Goal: Information Seeking & Learning: Learn about a topic

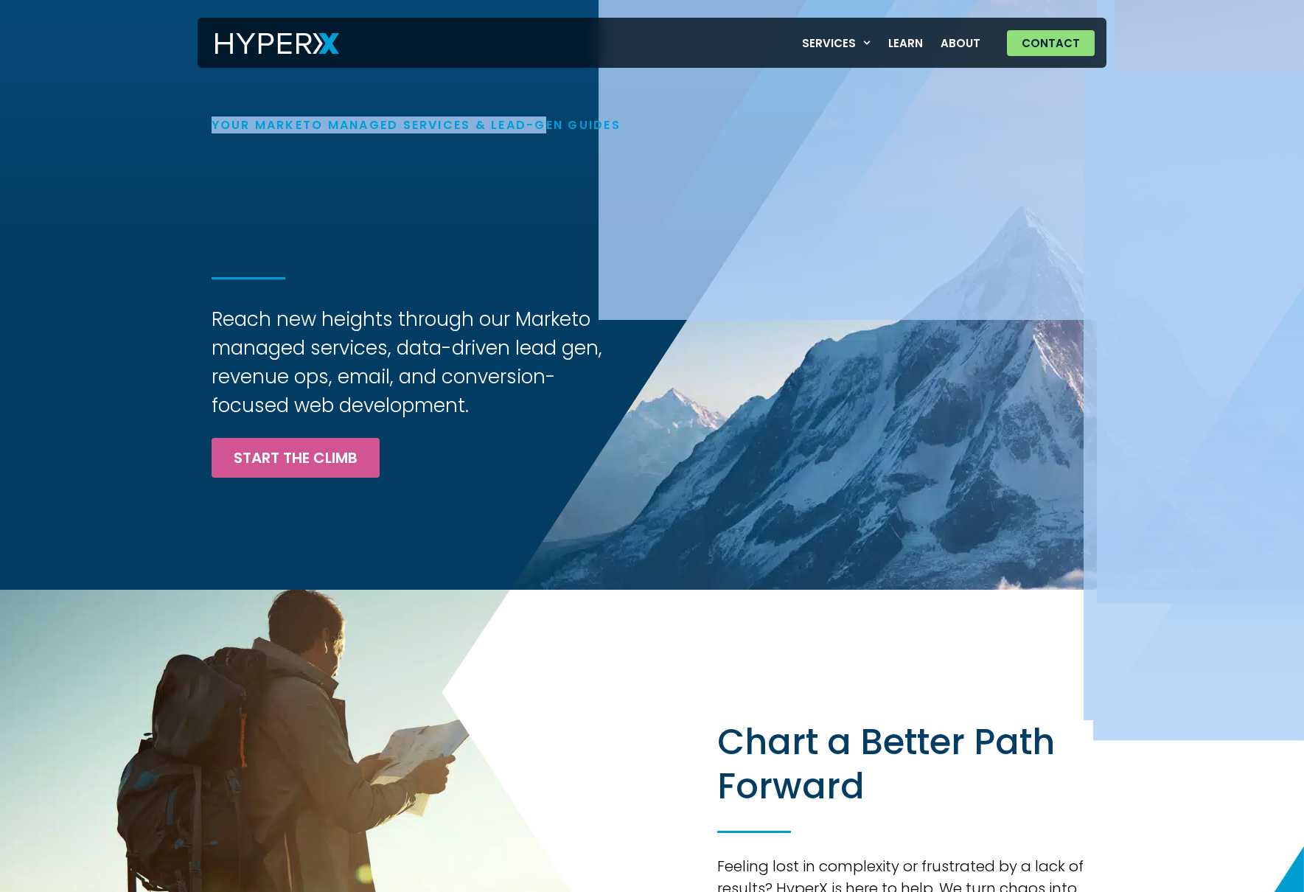
drag, startPoint x: 202, startPoint y: 120, endPoint x: 542, endPoint y: 128, distance: 340.0
click at [543, 128] on div "Your Marketo Managed Services & Lead-Gen Guides Elevate Your Marketing Reach ne…" at bounding box center [652, 295] width 1304 height 590
drag, startPoint x: 542, startPoint y: 128, endPoint x: 540, endPoint y: 135, distance: 7.5
click at [542, 128] on h1 "Your Marketo Managed Services & Lead-Gen Guides" at bounding box center [490, 125] width 557 height 14
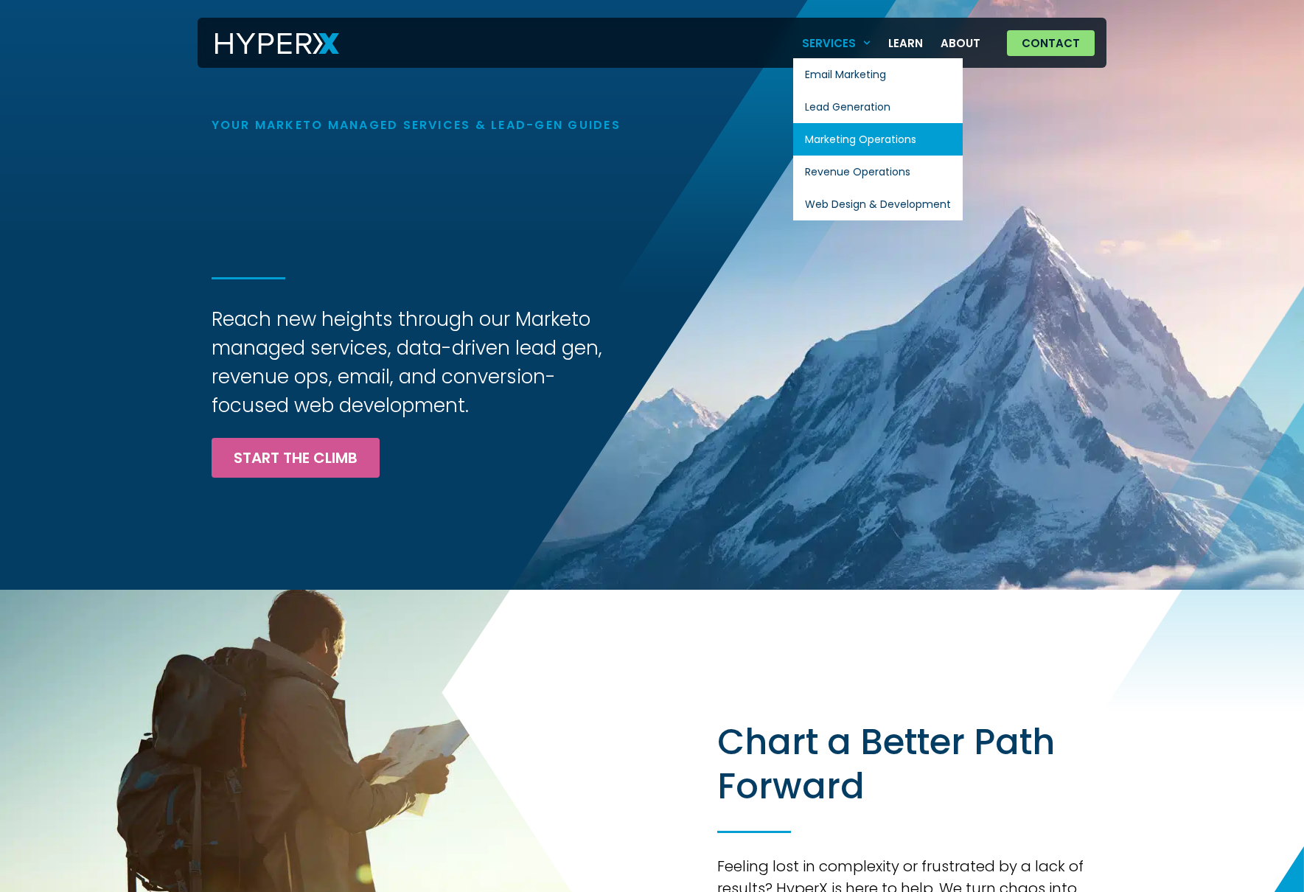
click at [880, 143] on link "Marketing Operations" at bounding box center [878, 139] width 170 height 32
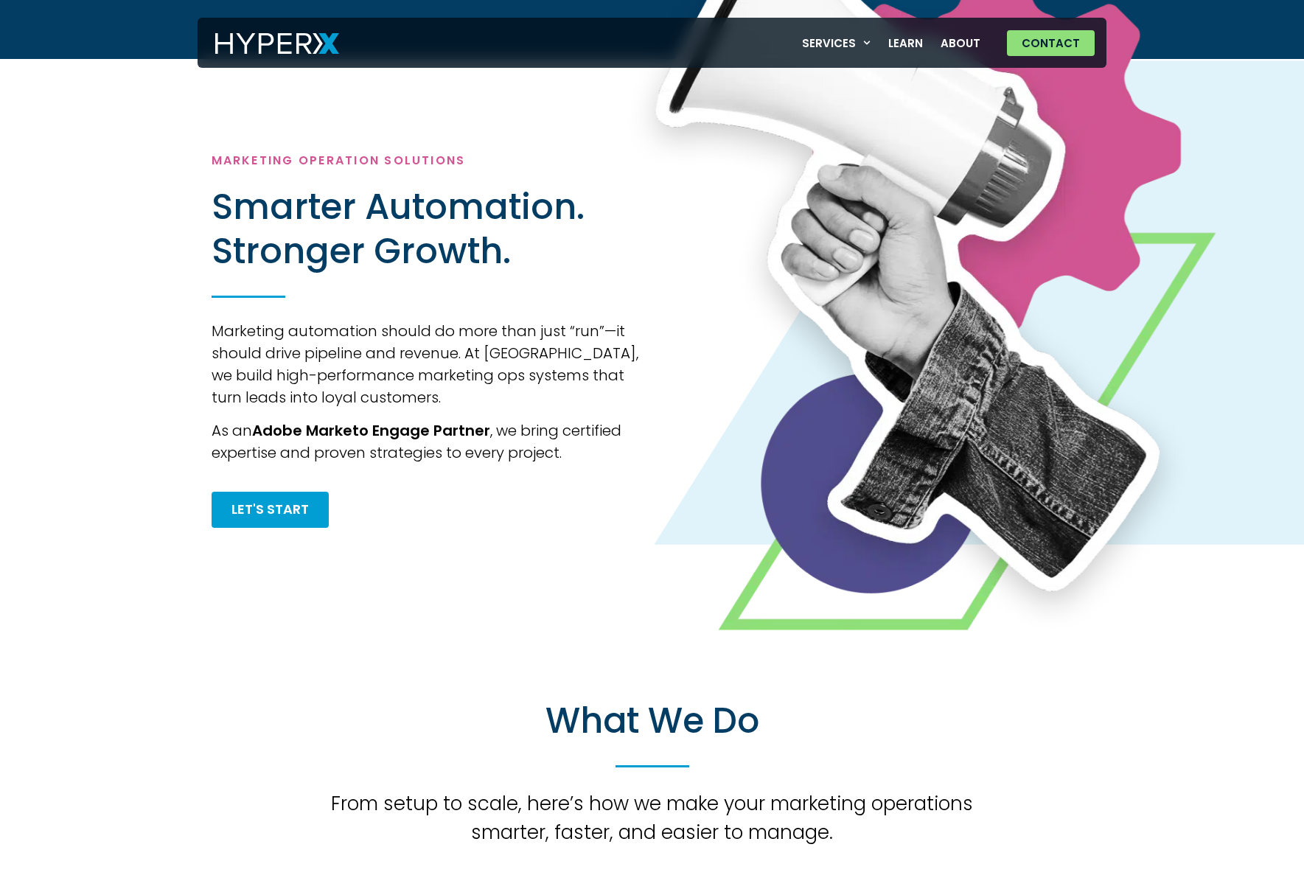
scroll to position [279, 0]
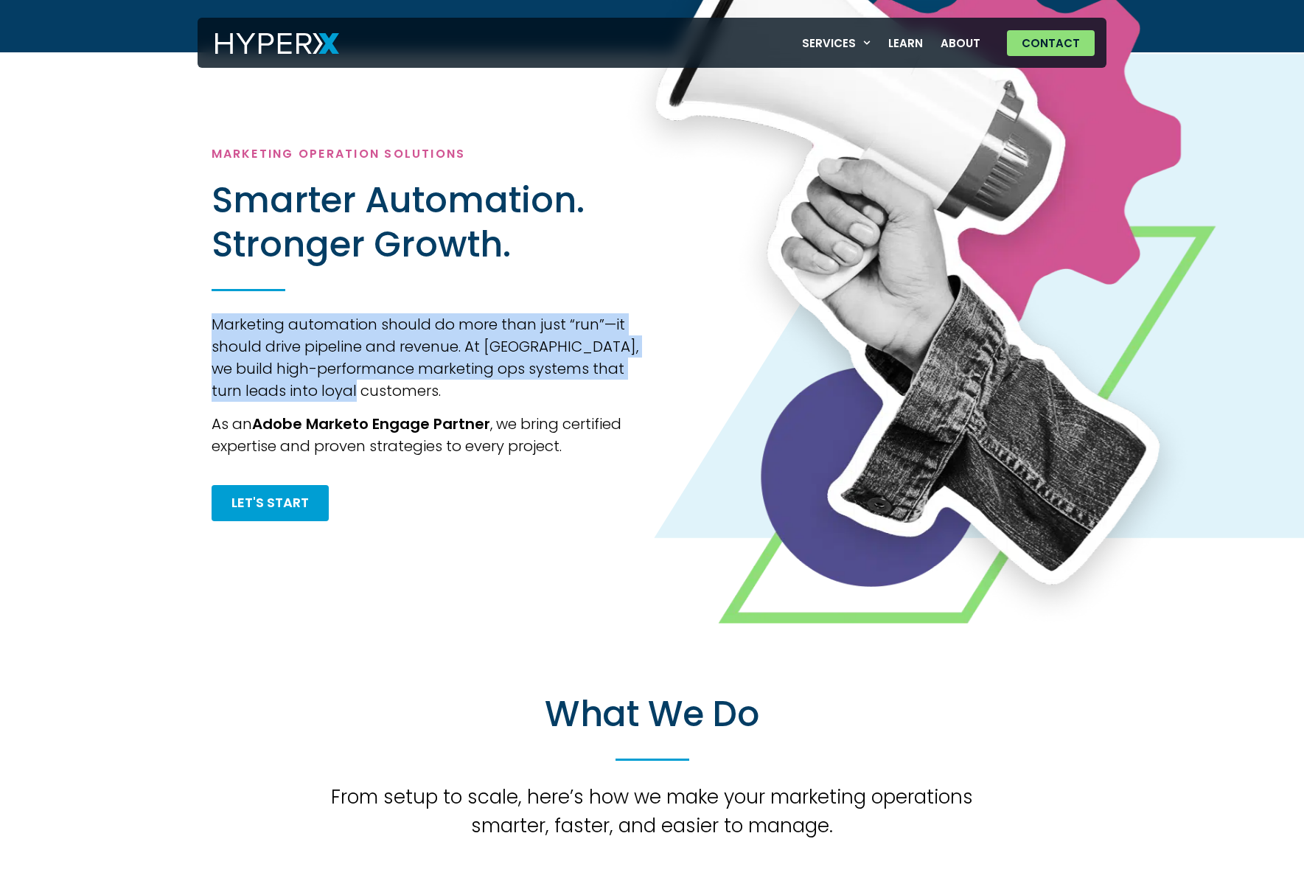
drag, startPoint x: 190, startPoint y: 336, endPoint x: 508, endPoint y: 402, distance: 325.2
click at [508, 402] on div "Marketing Operation Solutions Smarter Automation. Stronger Growth. Marketing au…" at bounding box center [652, 334] width 1269 height 375
click at [507, 401] on p "Marketing automation should do more than just “run”—it should drive pipeline an…" at bounding box center [428, 357] width 432 height 88
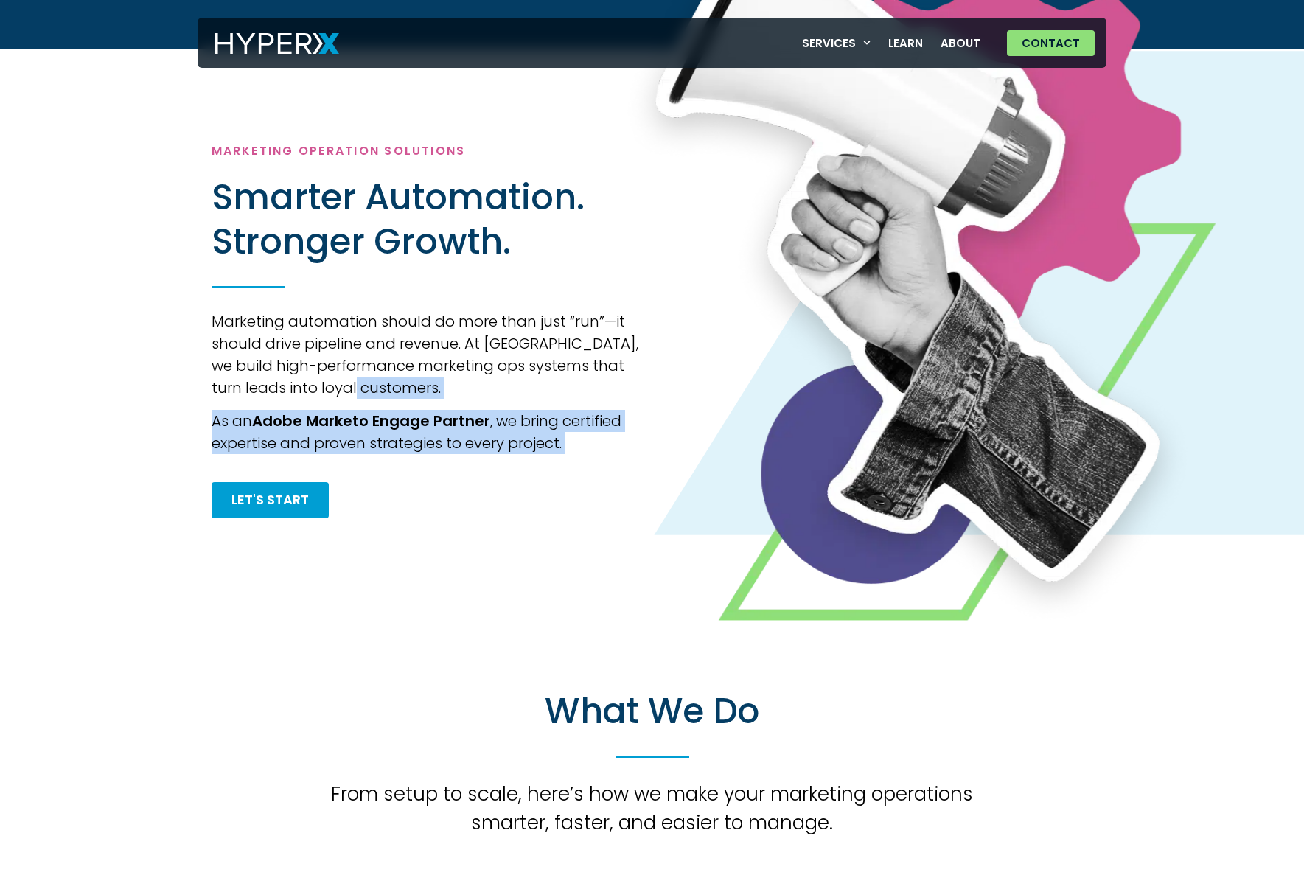
drag, startPoint x: 339, startPoint y: 358, endPoint x: 625, endPoint y: 474, distance: 308.6
click at [623, 475] on div "Marketing Operation Solutions Smarter Automation. Stronger Growth. Marketing au…" at bounding box center [428, 331] width 432 height 375
drag, startPoint x: 625, startPoint y: 473, endPoint x: 645, endPoint y: 455, distance: 27.1
click at [628, 472] on div "Marketing Operation Solutions Smarter Automation. Stronger Growth. Marketing au…" at bounding box center [428, 331] width 432 height 375
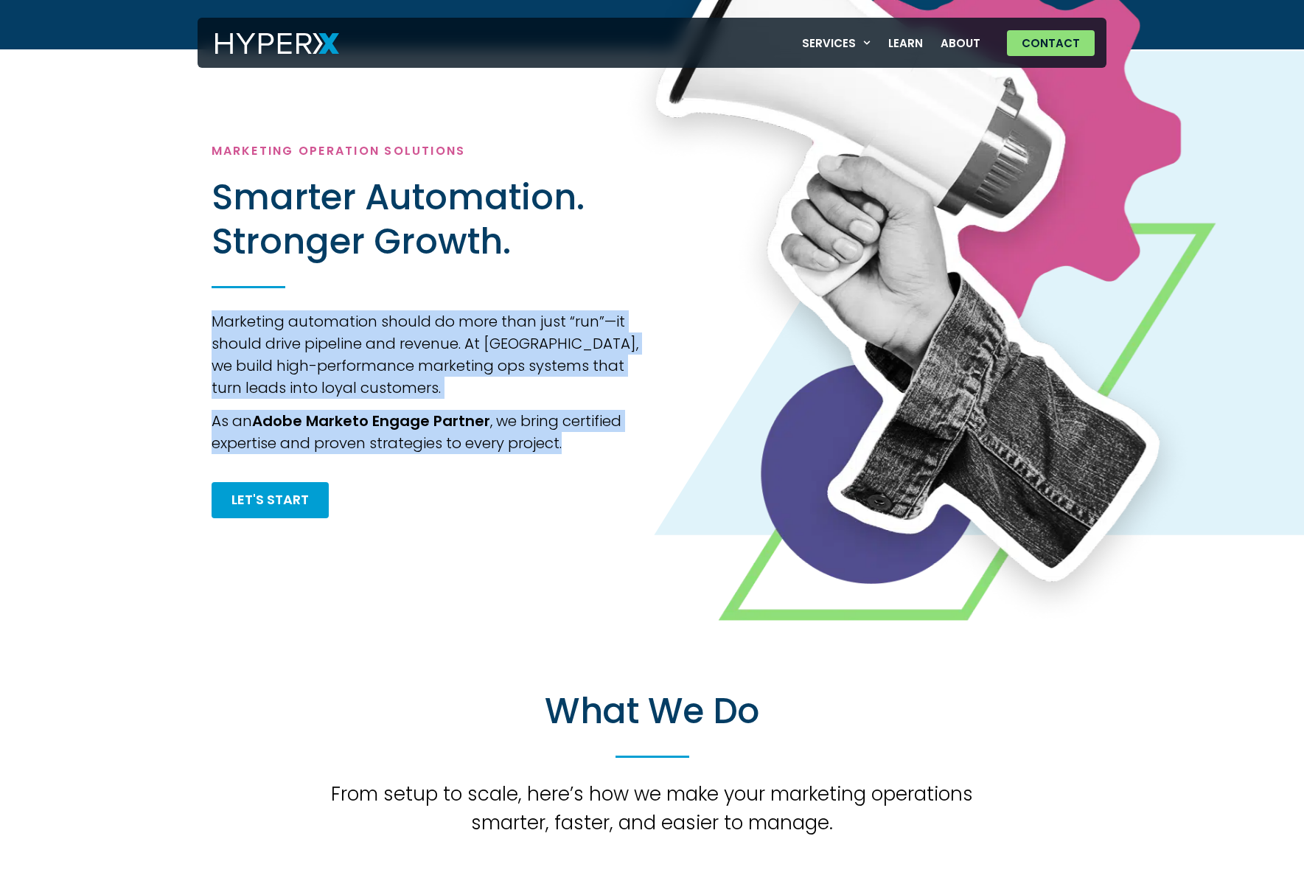
drag, startPoint x: 636, startPoint y: 454, endPoint x: 208, endPoint y: 333, distance: 445.1
click at [208, 333] on div "Marketing Operation Solutions Smarter Automation. Stronger Growth. Marketing au…" at bounding box center [652, 331] width 1269 height 375
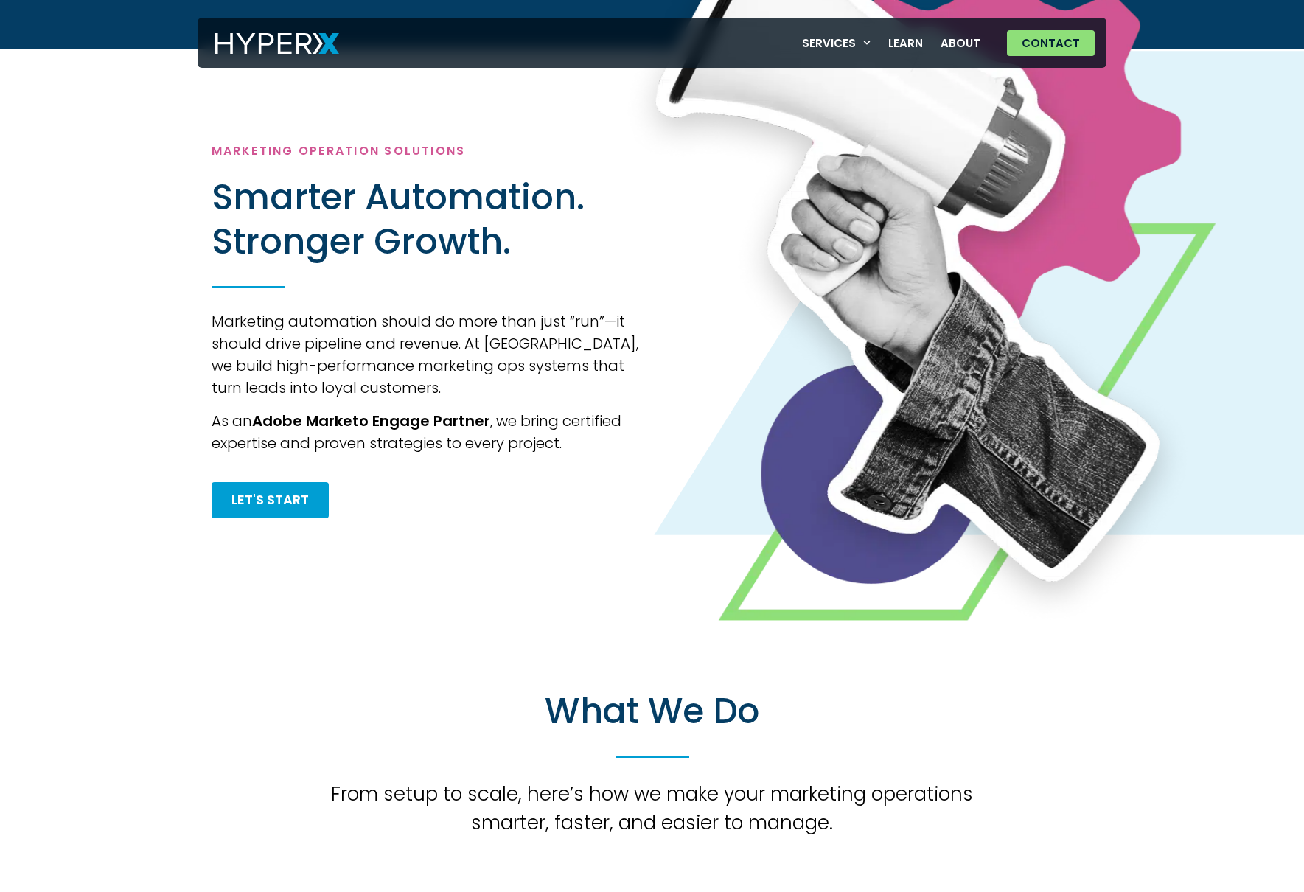
drag, startPoint x: 208, startPoint y: 333, endPoint x: 151, endPoint y: 331, distance: 56.8
click at [206, 333] on div "Marketing Operation Solutions Smarter Automation. Stronger Growth. Marketing au…" at bounding box center [652, 331] width 1269 height 375
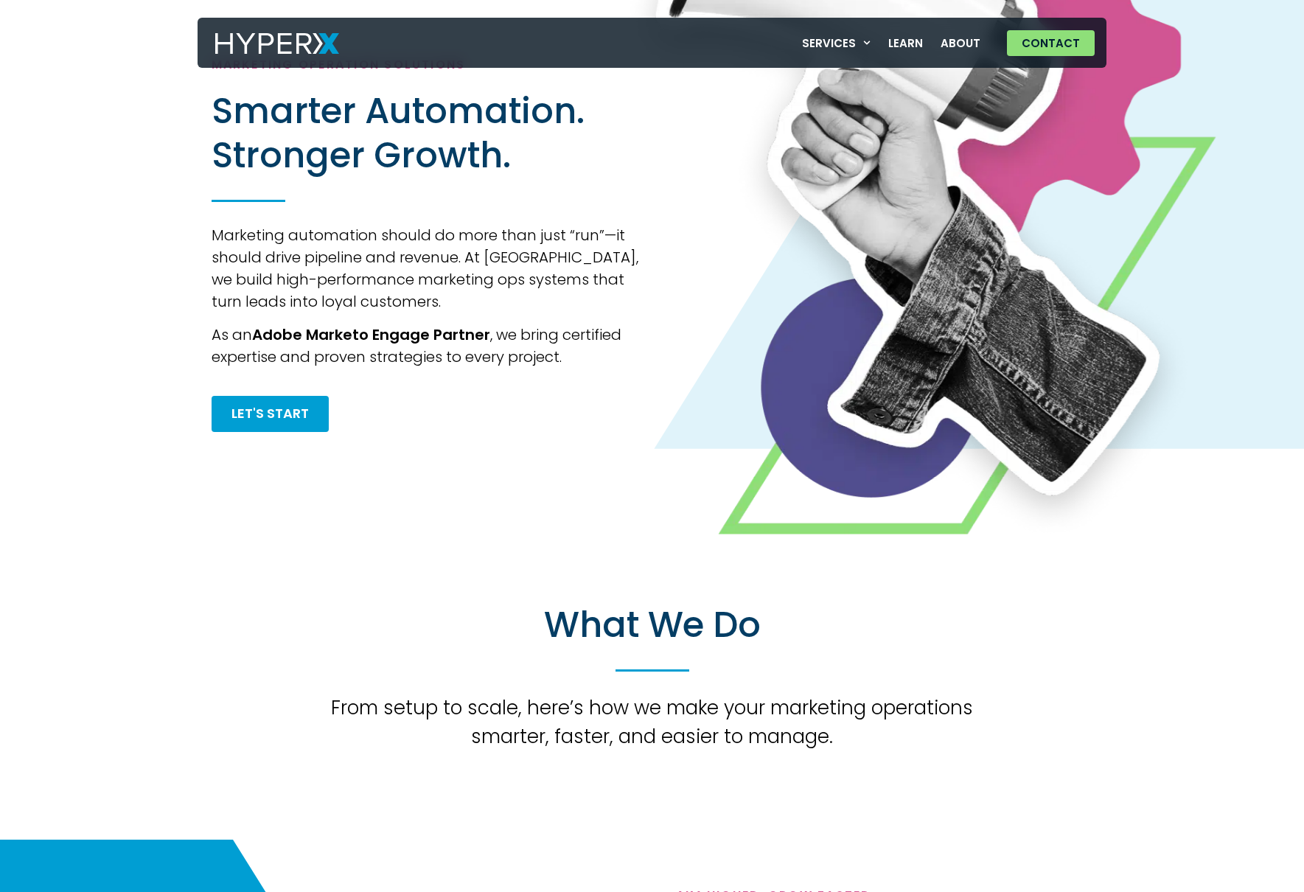
scroll to position [373, 0]
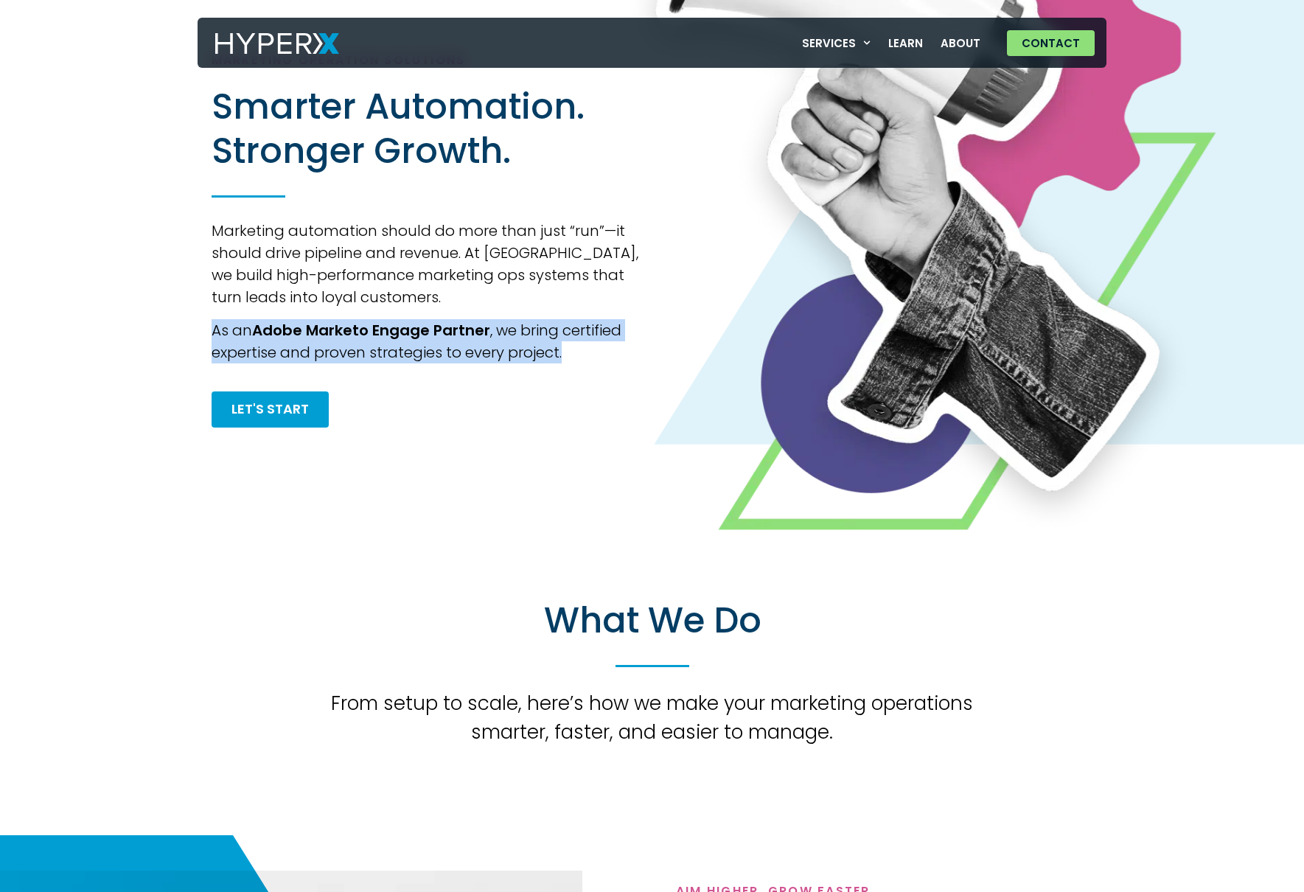
drag, startPoint x: 292, startPoint y: 333, endPoint x: 665, endPoint y: 346, distance: 373.3
click at [650, 345] on div "Marketing Operation Solutions Smarter Automation. Stronger Growth. Marketing au…" at bounding box center [652, 240] width 1269 height 375
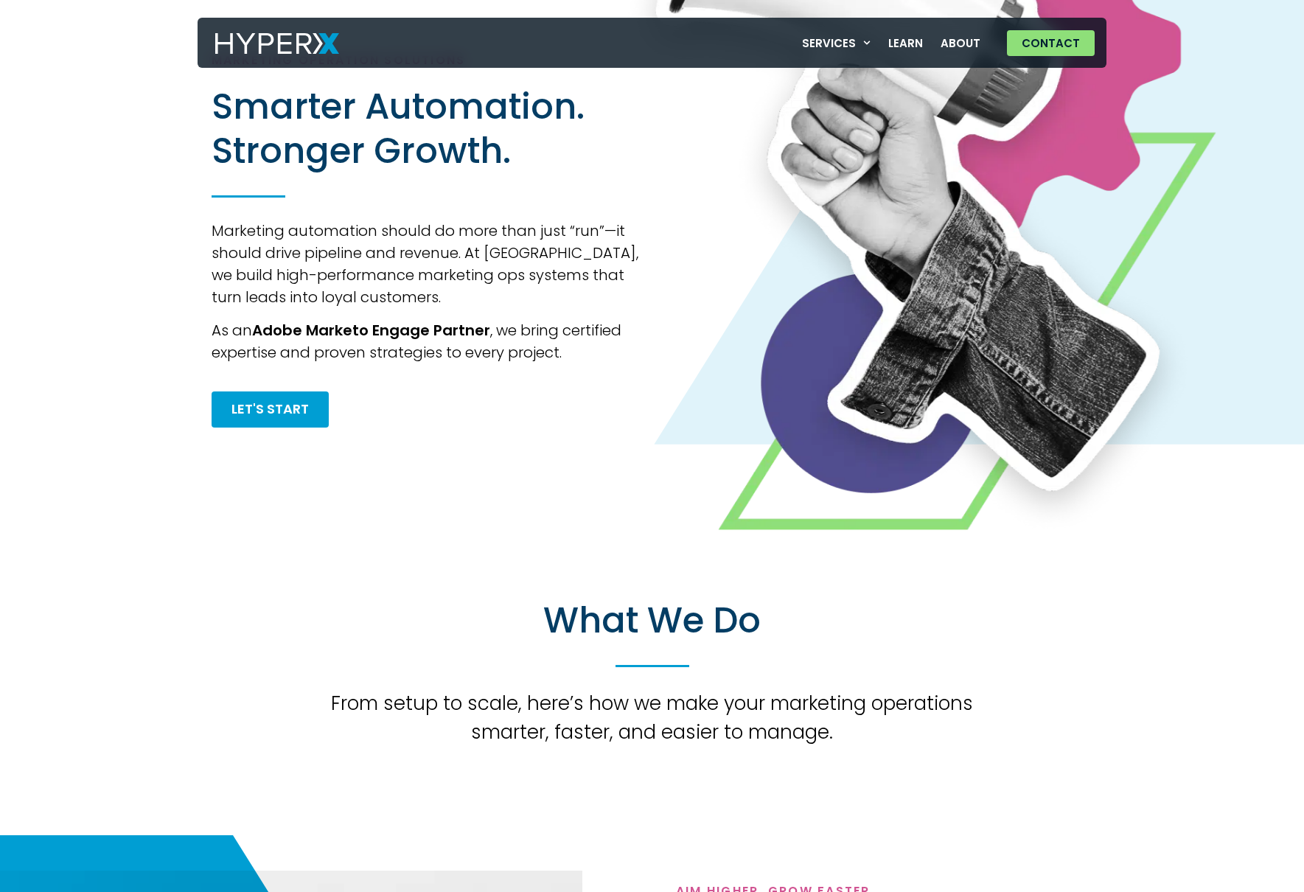
click at [665, 346] on div at bounding box center [877, 240] width 432 height 375
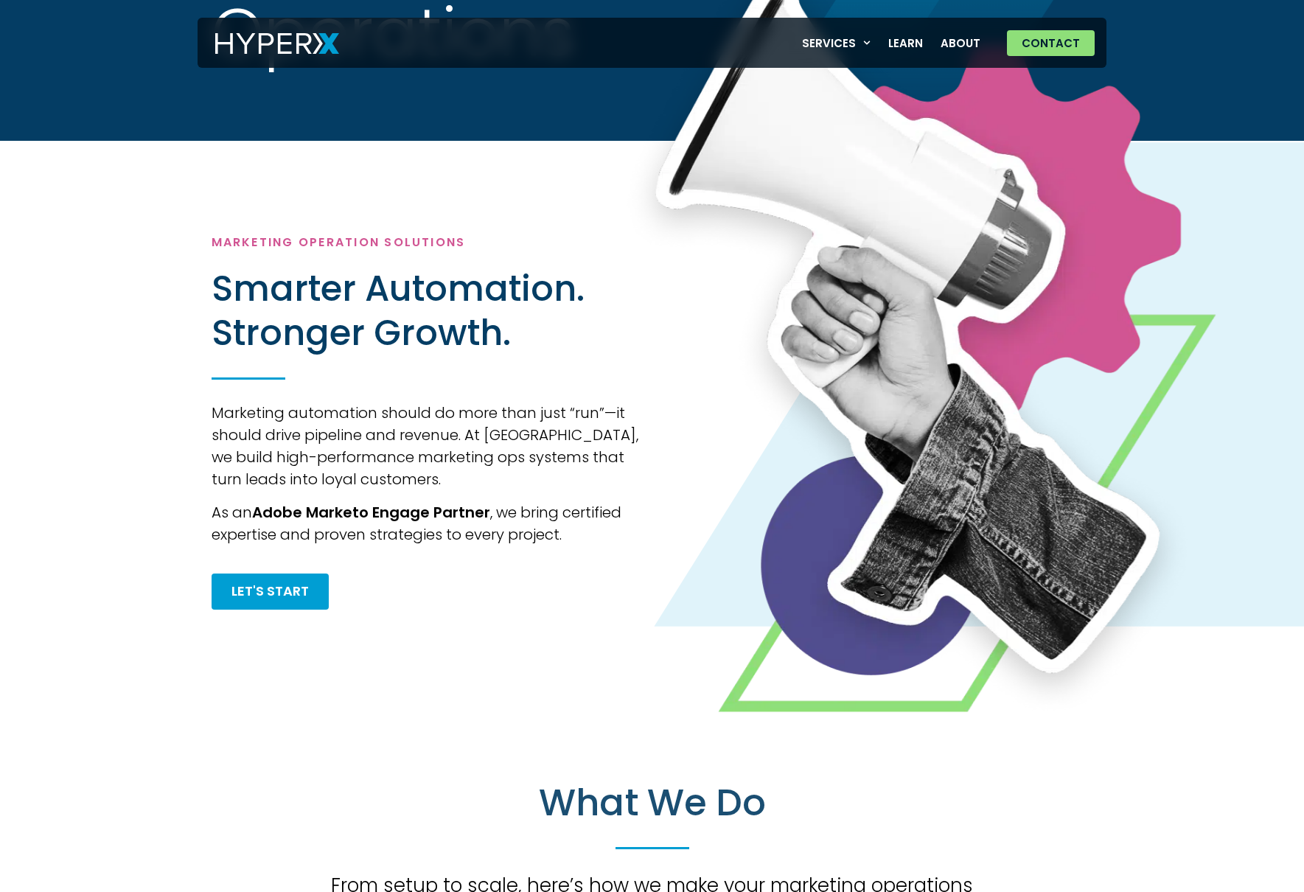
scroll to position [0, 0]
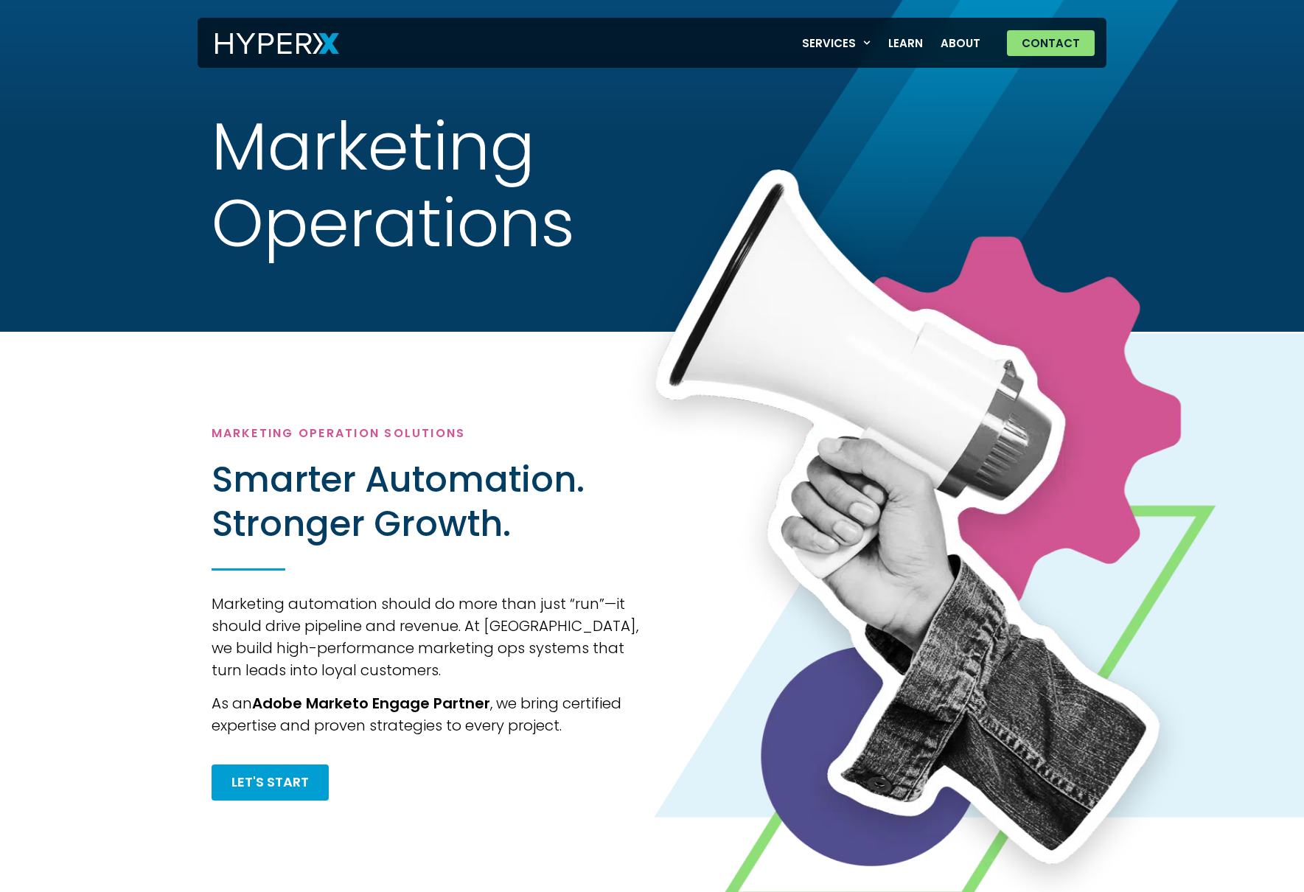
click at [299, 395] on div "Marketing Operation Solutions Smarter Automation. Stronger Growth. Marketing au…" at bounding box center [652, 613] width 1304 height 563
click at [279, 12] on div "M a r k e t i n g O p e r a t i o n s" at bounding box center [652, 166] width 1304 height 332
click at [241, 46] on img at bounding box center [277, 43] width 124 height 21
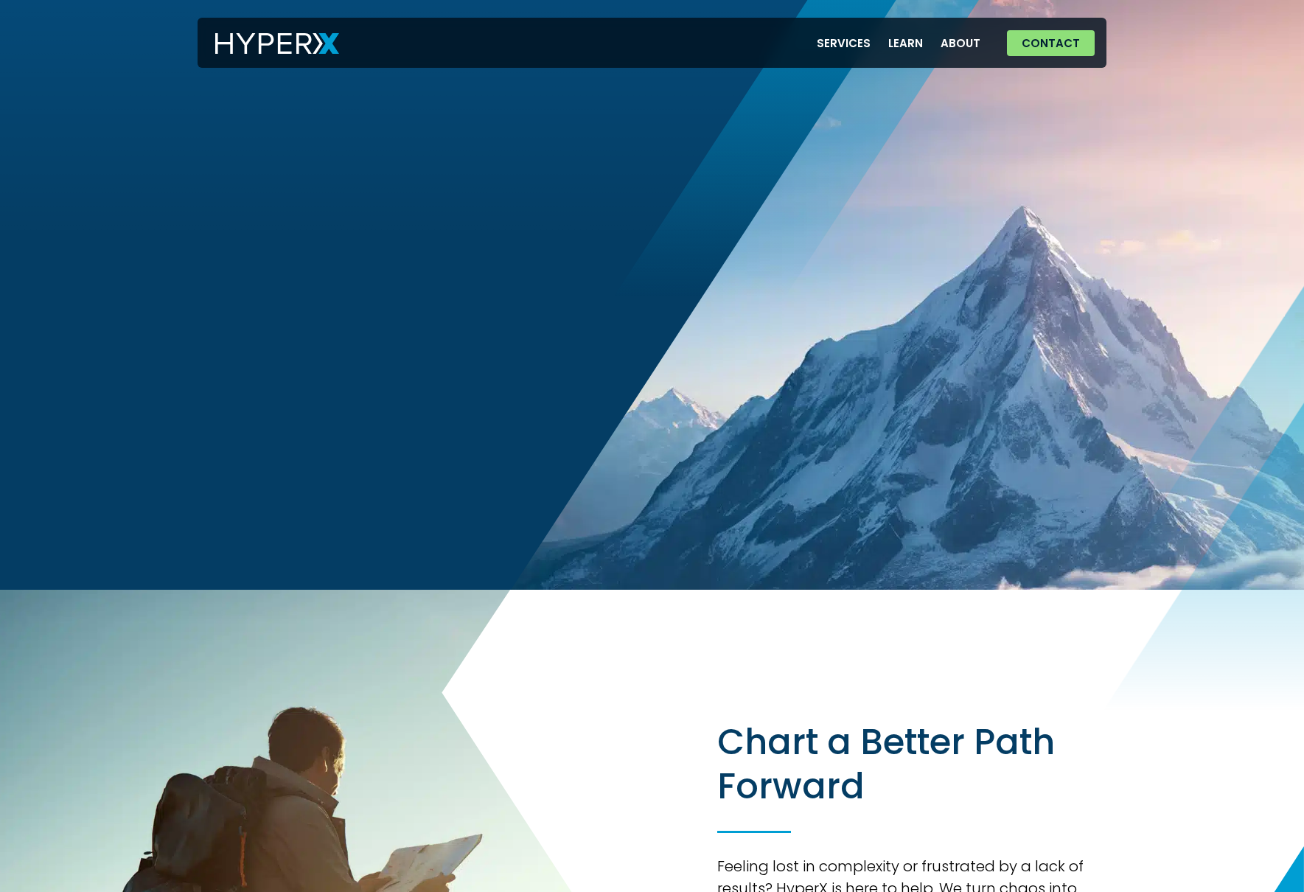
click at [260, 576] on div "Your Marketo Managed Services & Lead-Gen Guides Elevate Your Marketing Reach ne…" at bounding box center [652, 295] width 1304 height 590
click at [867, 43] on link "Services" at bounding box center [844, 43] width 72 height 30
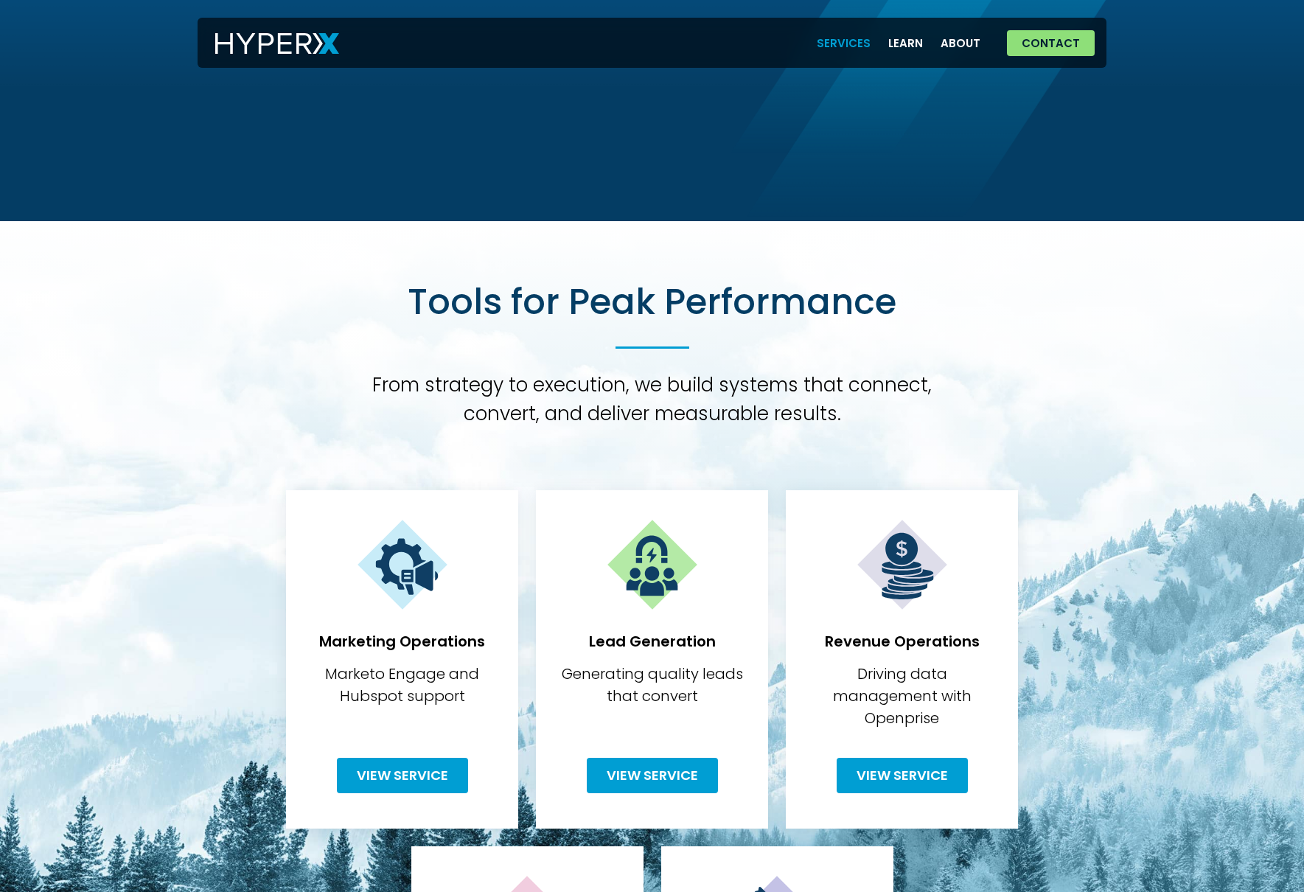
click at [300, 42] on img at bounding box center [277, 43] width 124 height 21
